Goal: Obtain resource: Download file/media

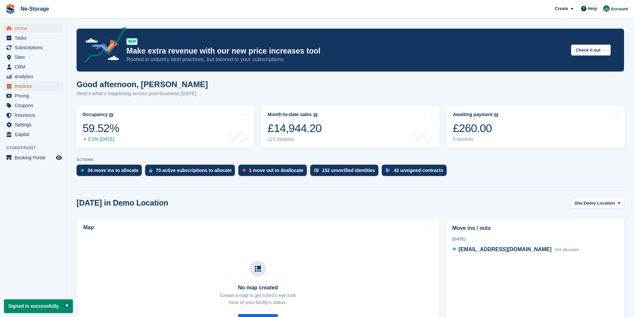
click at [20, 85] on span "Invoices" at bounding box center [35, 86] width 40 height 9
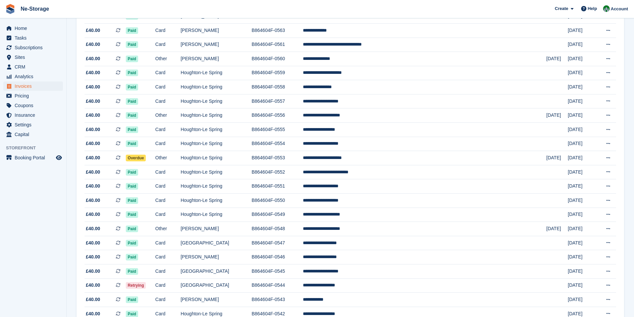
scroll to position [536, 0]
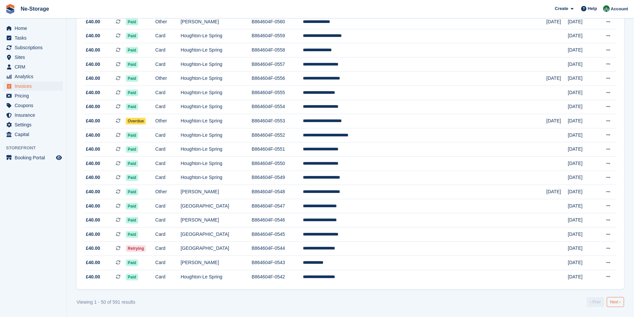
click at [617, 302] on link "Next ›" at bounding box center [614, 302] width 17 height 10
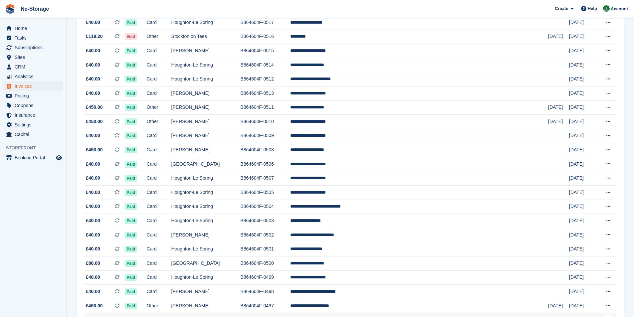
scroll to position [536, 0]
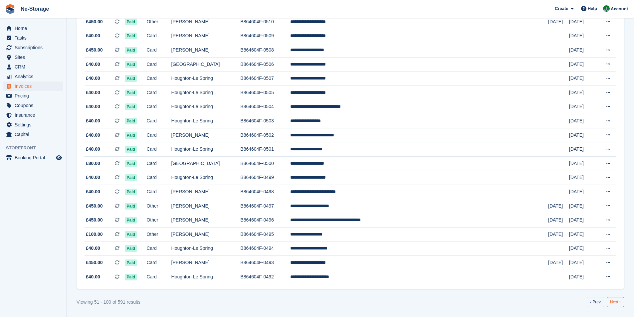
click at [618, 302] on link "Next ›" at bounding box center [614, 302] width 17 height 10
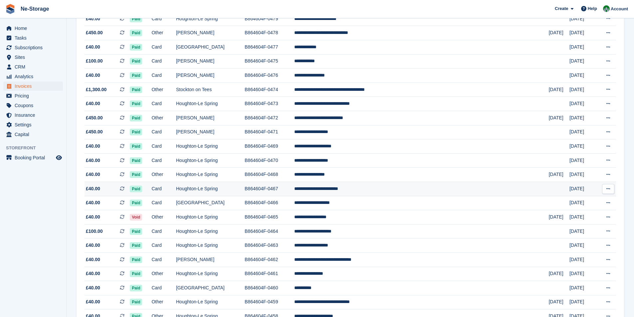
scroll to position [203, 0]
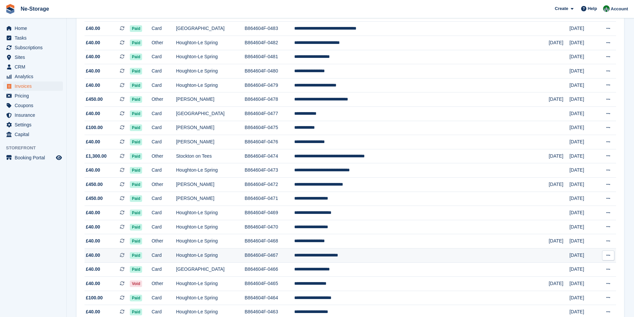
click at [245, 151] on td "Stockton on Tees" at bounding box center [210, 156] width 69 height 14
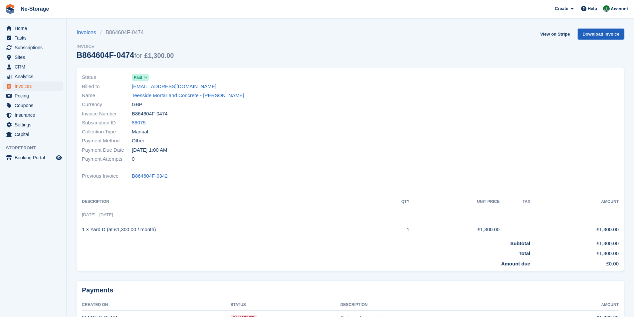
click at [603, 34] on link "Download Invoice" at bounding box center [601, 34] width 46 height 11
